Goal: Transaction & Acquisition: Purchase product/service

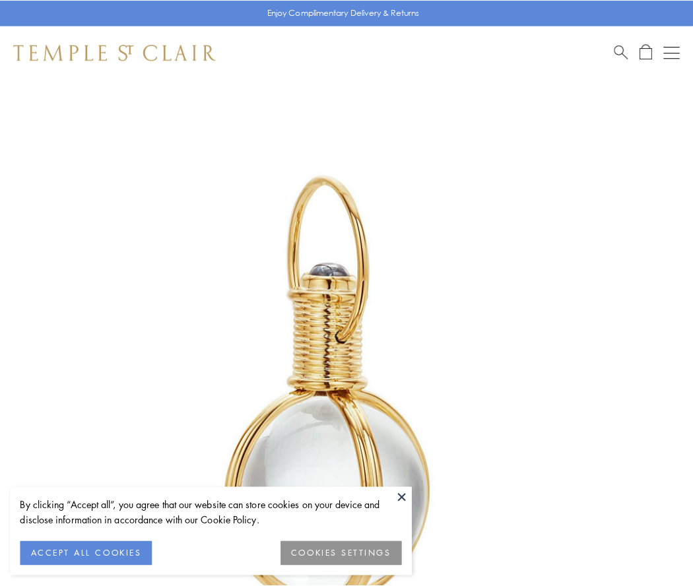
scroll to position [345, 0]
